Goal: Find contact information: Find contact information

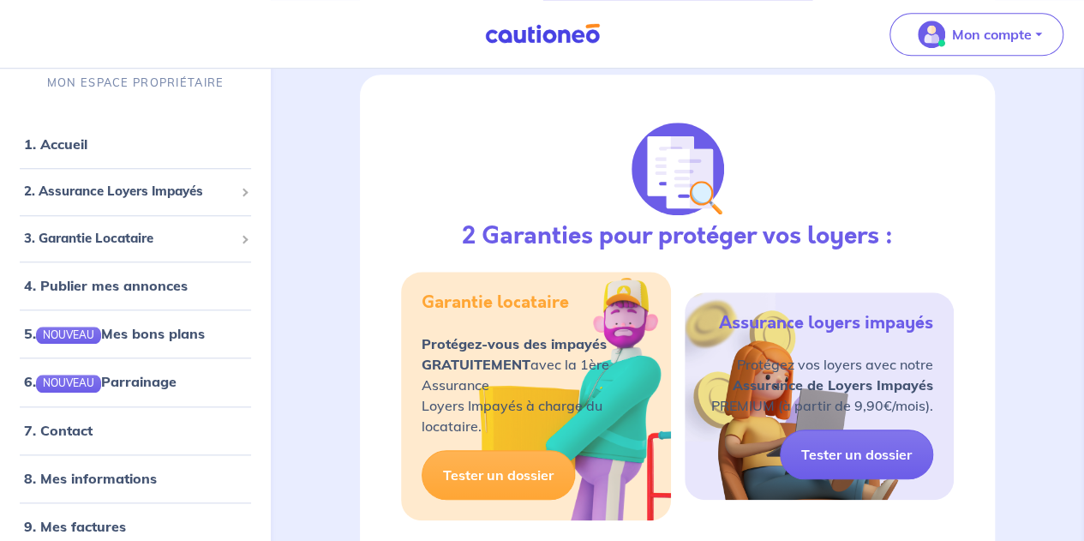
scroll to position [723, 0]
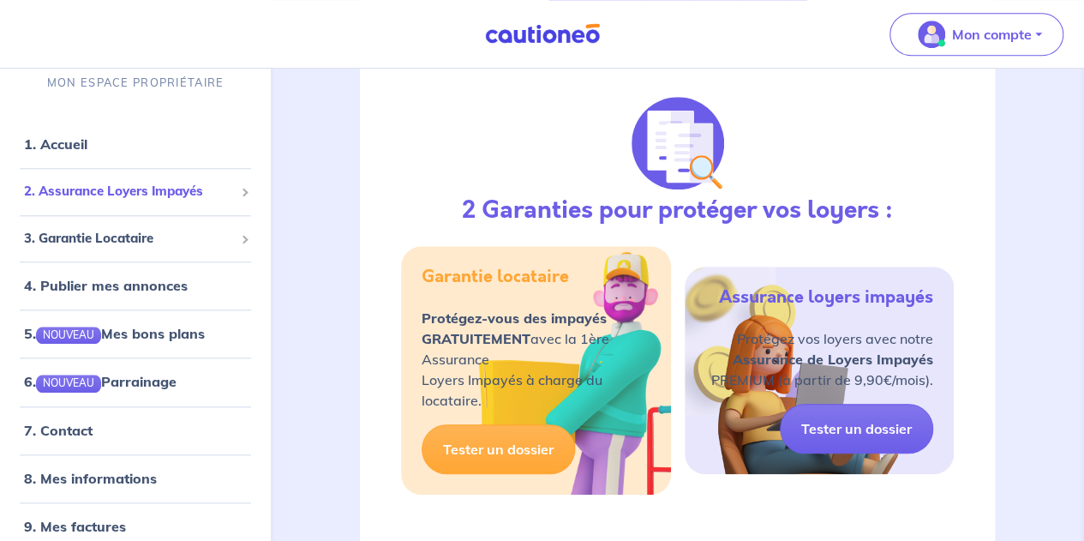
click at [235, 188] on div "2. Assurance Loyers Impayés" at bounding box center [135, 191] width 257 height 33
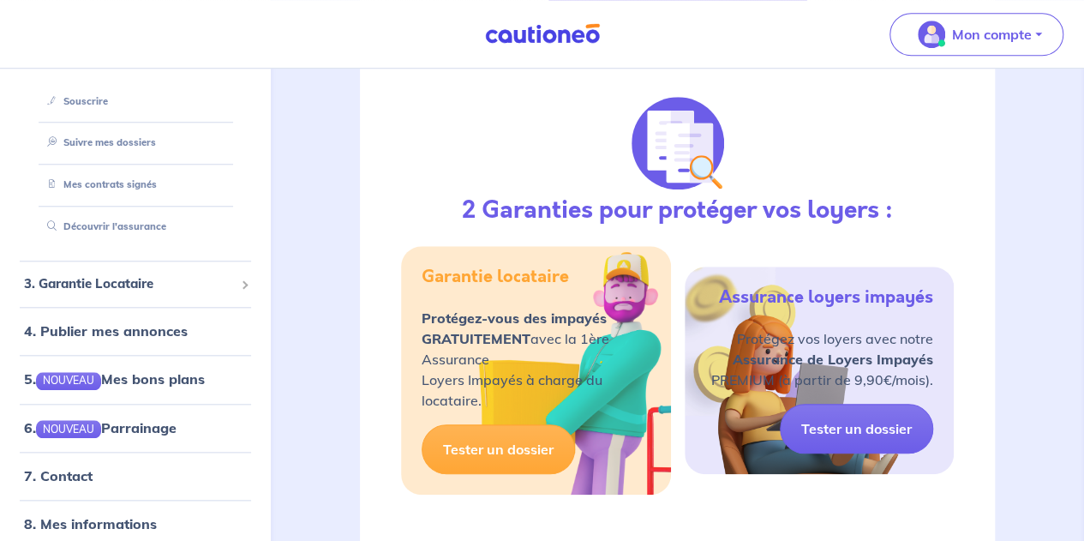
scroll to position [210, 0]
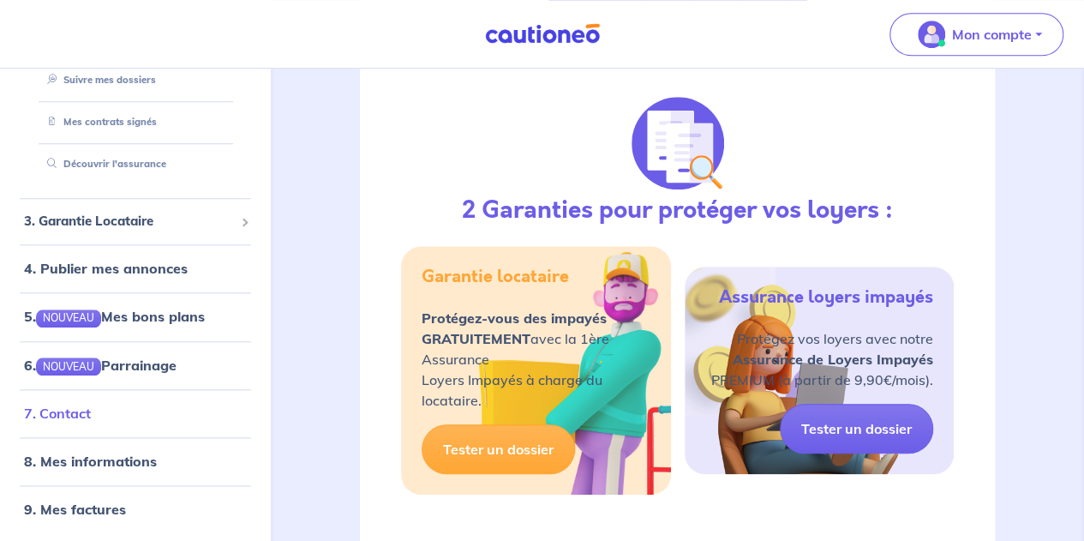
click at [91, 404] on link "7. Contact" at bounding box center [57, 412] width 67 height 17
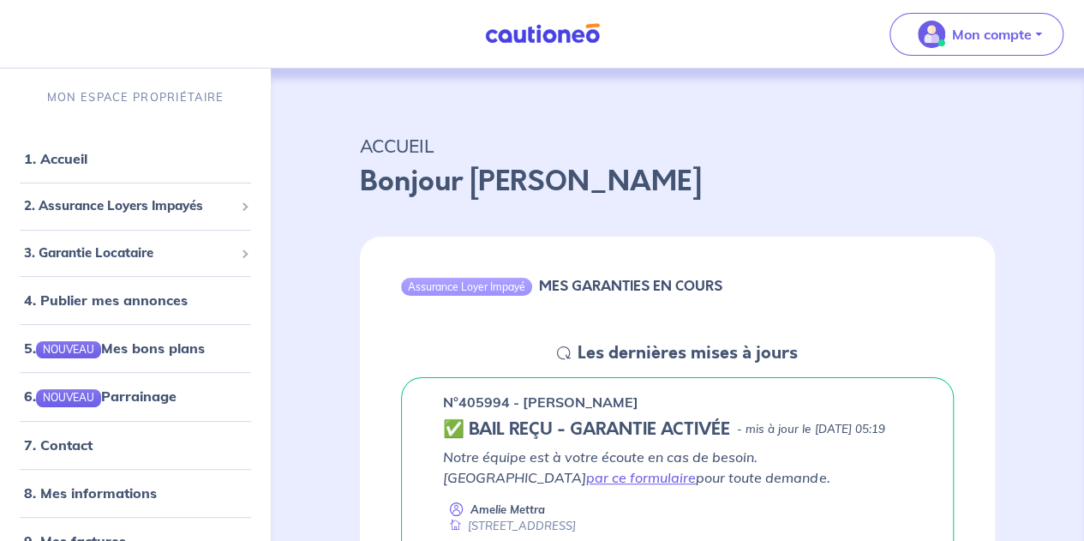
scroll to position [17, 0]
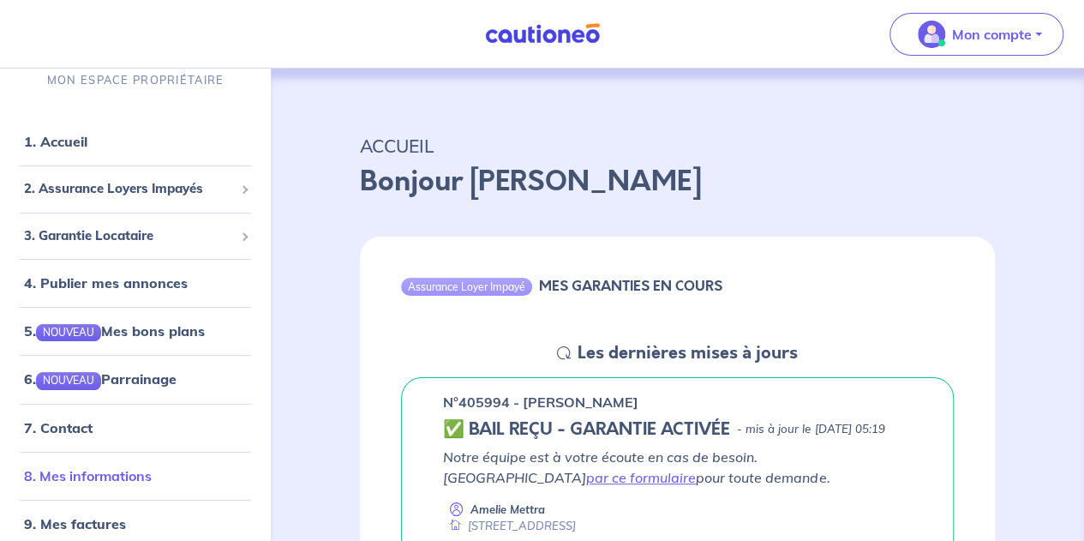
click at [114, 467] on link "8. Mes informations" at bounding box center [88, 475] width 128 height 17
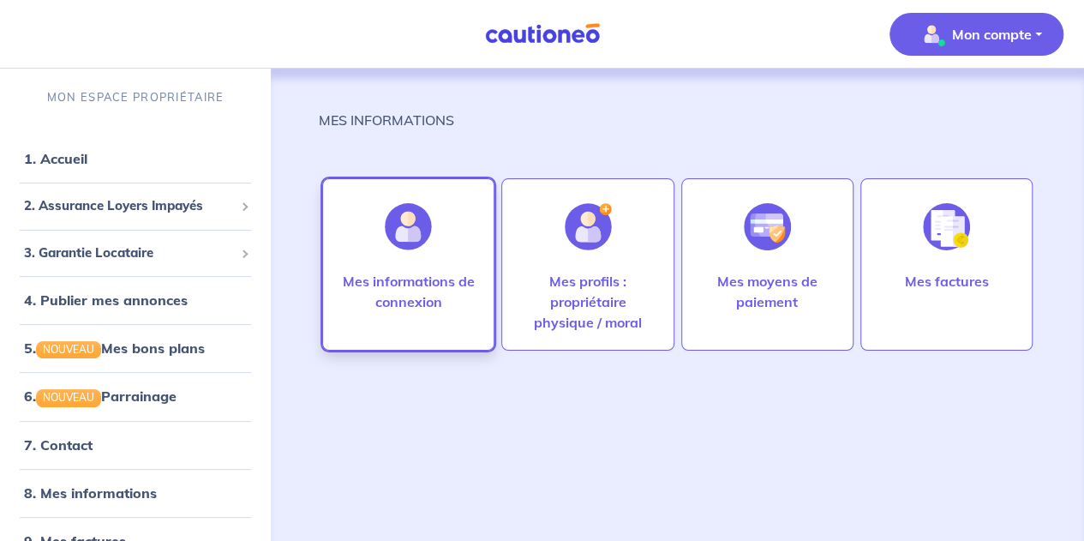
click at [440, 308] on p "Mes informations de connexion" at bounding box center [408, 291] width 136 height 41
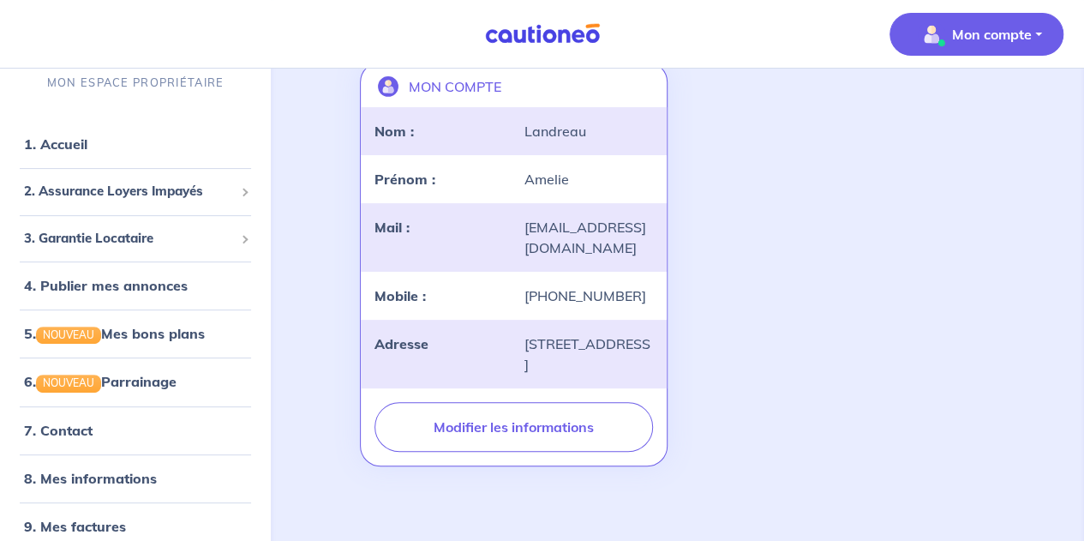
scroll to position [17, 0]
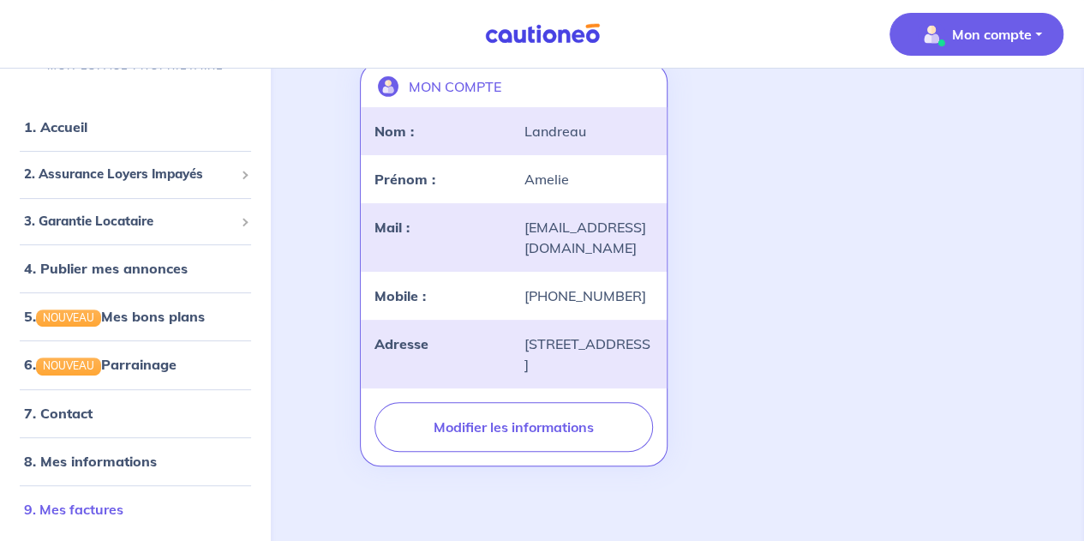
click at [122, 507] on link "9. Mes factures" at bounding box center [73, 508] width 99 height 17
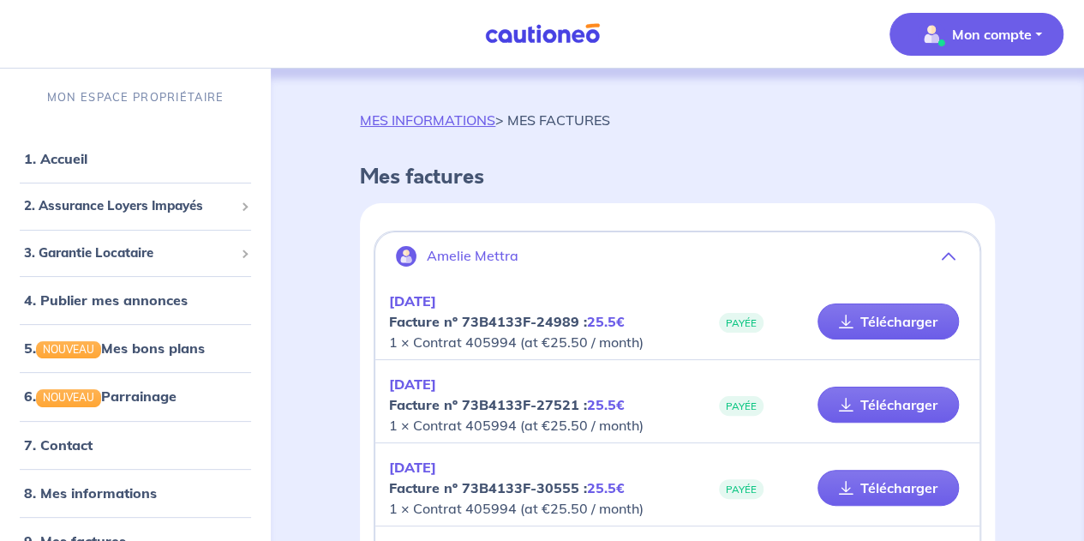
drag, startPoint x: 273, startPoint y: 200, endPoint x: 265, endPoint y: 358, distance: 158.7
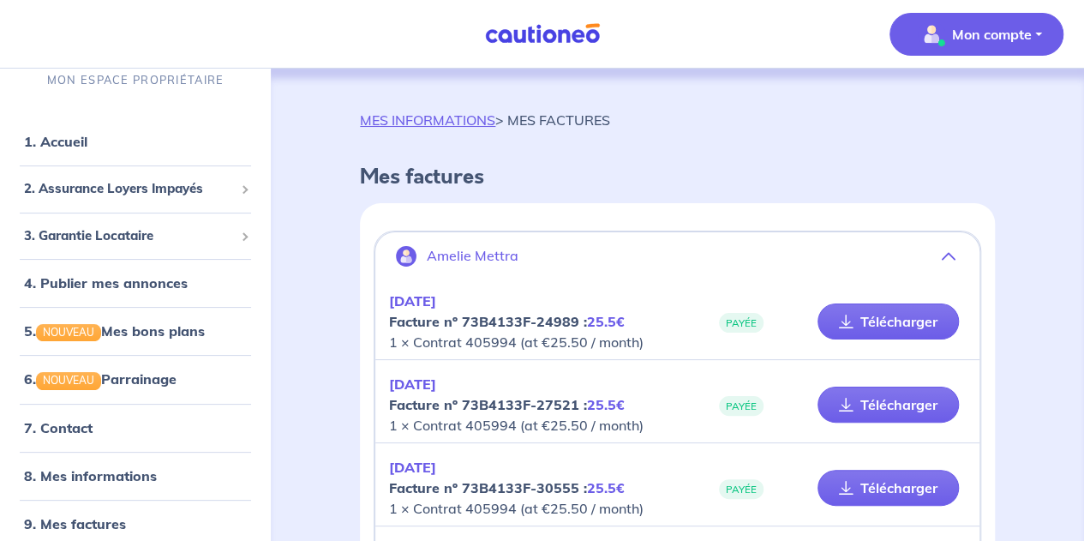
click at [252, 456] on ul "1. Accueil 2. Assurance Loyers Impayés Souscrire Suivre mes dossiers Mes contra…" at bounding box center [135, 331] width 271 height 429
click at [75, 419] on link "7. Contact" at bounding box center [57, 427] width 67 height 17
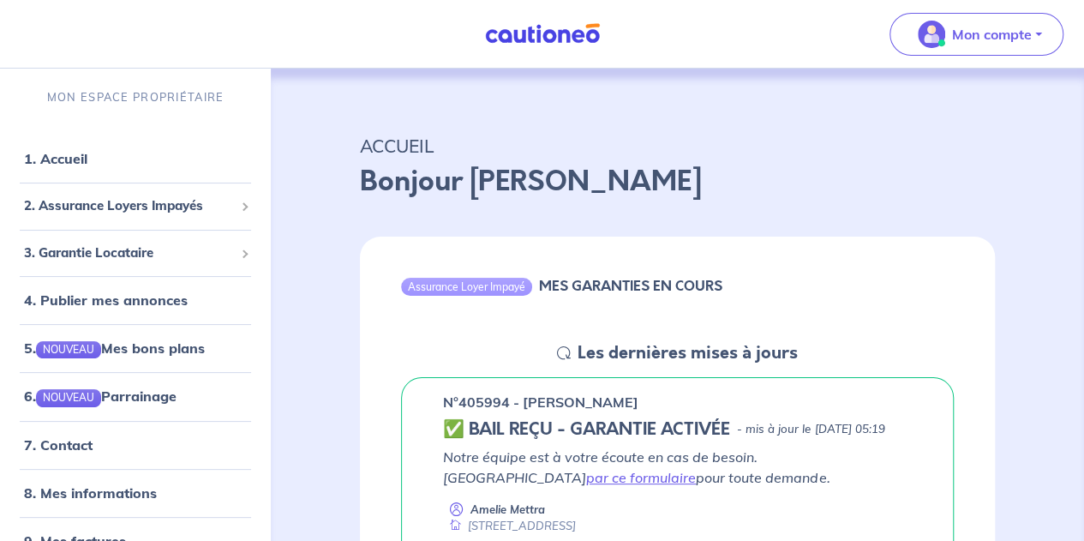
scroll to position [17, 0]
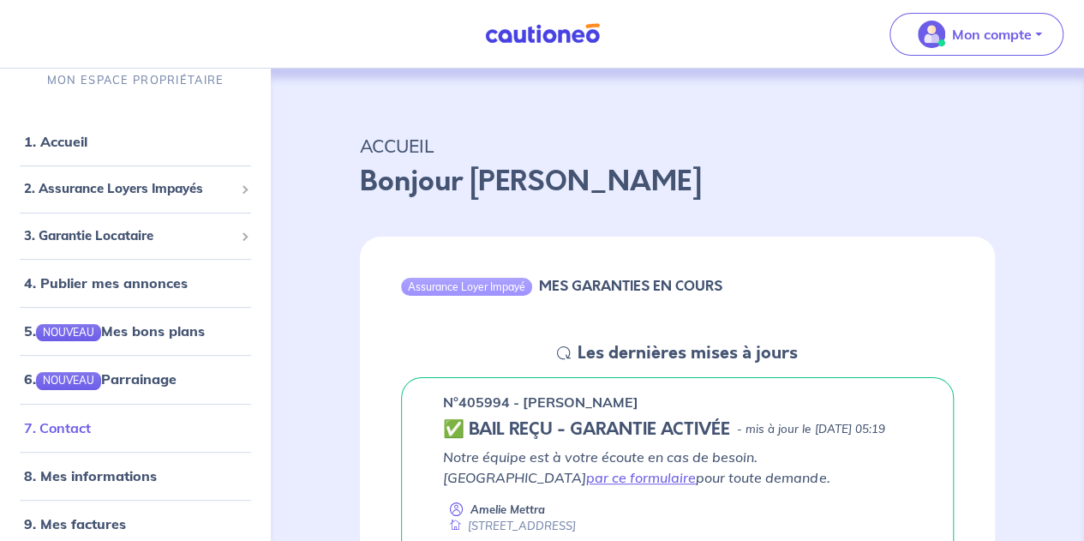
click at [84, 433] on link "7. Contact" at bounding box center [57, 427] width 67 height 17
